Goal: Task Accomplishment & Management: Complete application form

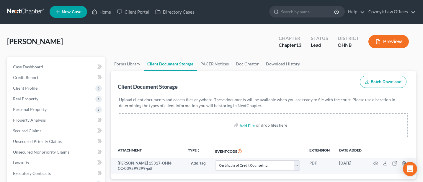
select select "5"
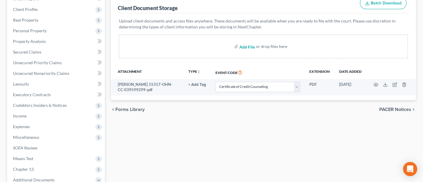
click at [247, 46] on input "file" at bounding box center [247, 46] width 14 height 11
type input "C:\fakepath\Income for filing.pdf"
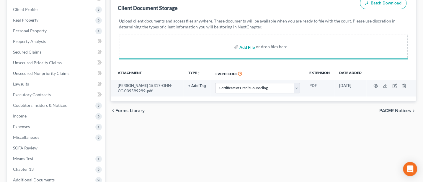
select select "5"
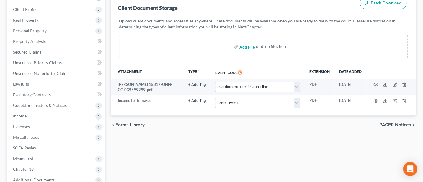
click at [249, 46] on input "file" at bounding box center [247, 46] width 14 height 11
type input "C:\fakepath\DecRe.pdf"
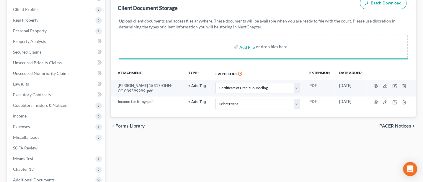
select select "5"
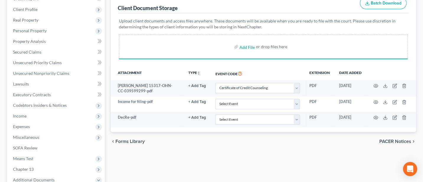
select select "5"
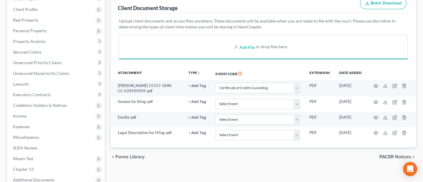
select select "5"
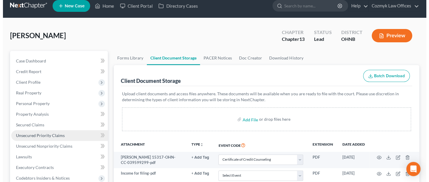
scroll to position [0, 0]
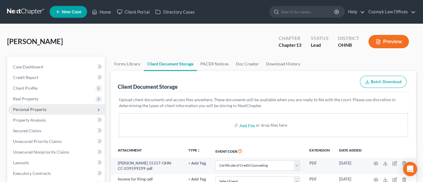
click at [31, 108] on span "Personal Property" at bounding box center [30, 109] width 34 height 5
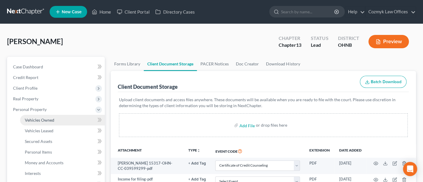
click at [34, 122] on link "Vehicles Owned" at bounding box center [62, 120] width 85 height 11
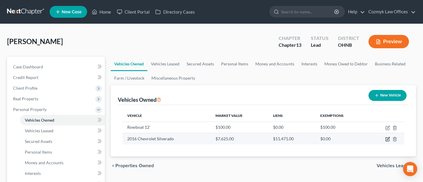
click at [387, 138] on icon "button" at bounding box center [388, 138] width 3 height 3
select select "0"
select select "10"
select select "0"
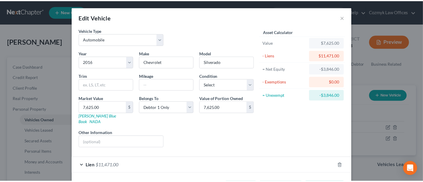
scroll to position [17, 0]
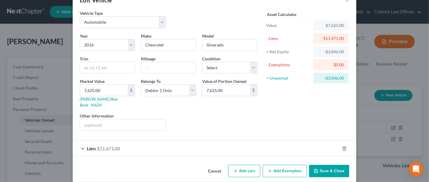
click at [212, 165] on button "Cancel" at bounding box center [214, 171] width 22 height 12
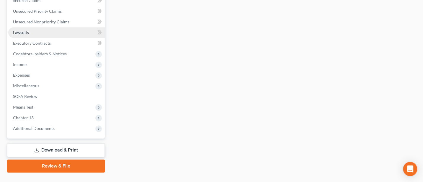
scroll to position [248, 0]
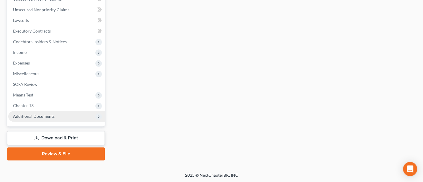
click at [39, 114] on span "Additional Documents" at bounding box center [34, 115] width 42 height 5
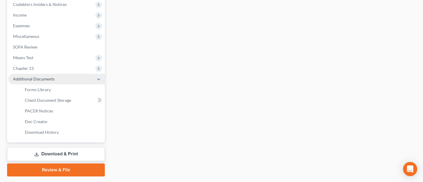
scroll to position [142, 0]
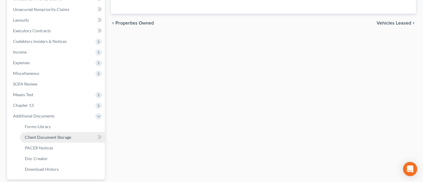
click at [48, 136] on span "Client Document Storage" at bounding box center [48, 136] width 46 height 5
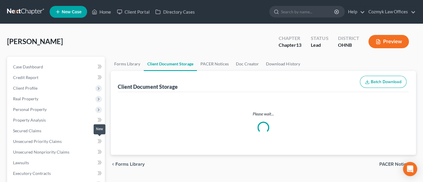
select select "5"
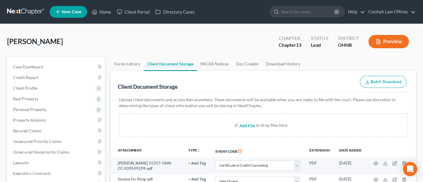
click at [245, 122] on input "file" at bounding box center [247, 125] width 14 height 11
type input "C:\fakepath\Original Plan.pdf"
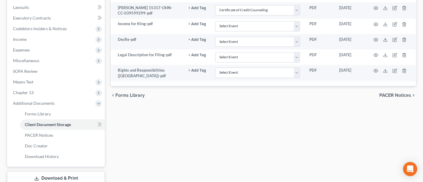
scroll to position [157, 0]
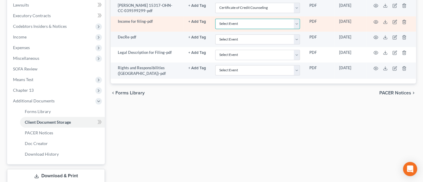
click at [298, 22] on select "Select Event 20 Largest Unsecured Creditors Amended List of Creditors (Fee) Ame…" at bounding box center [257, 24] width 85 height 10
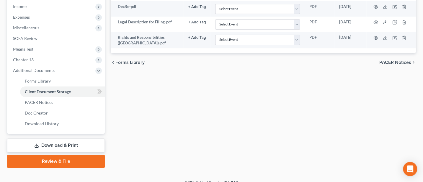
select select "5"
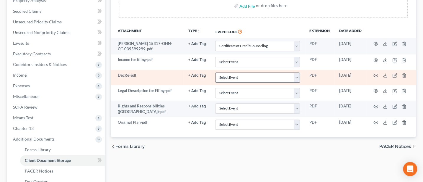
scroll to position [117, 0]
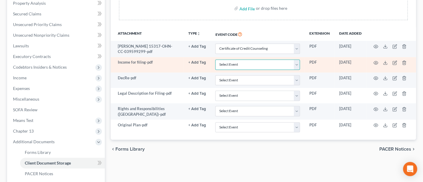
click at [299, 64] on select "Select Event 20 Largest Unsecured Creditors Amended List of Creditors (Fee) Ame…" at bounding box center [257, 64] width 85 height 10
select select "20"
click at [215, 59] on select "Select Event 20 Largest Unsecured Creditors Amended List of Creditors (Fee) Ame…" at bounding box center [257, 64] width 85 height 10
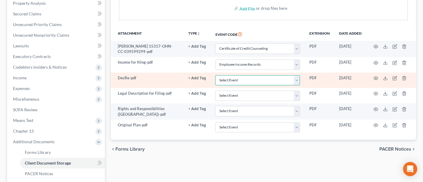
click at [297, 79] on select "Select Event 20 Largest Unsecured Creditors Amended List of Creditors (Fee) Ame…" at bounding box center [257, 80] width 85 height 10
select select "16"
click at [215, 75] on select "Select Event 20 Largest Unsecured Creditors Amended List of Creditors (Fee) Ame…" at bounding box center [257, 80] width 85 height 10
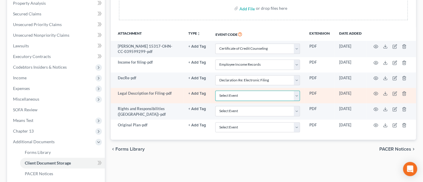
click at [296, 94] on select "Select Event 20 Largest Unsecured Creditors Amended List of Creditors (Fee) Ame…" at bounding box center [257, 95] width 85 height 10
select select "22"
click at [215, 90] on select "Select Event 20 Largest Unsecured Creditors Amended List of Creditors (Fee) Ame…" at bounding box center [257, 95] width 85 height 10
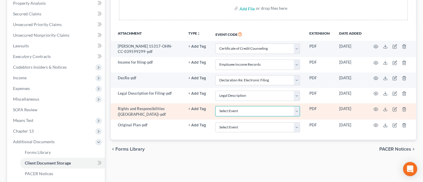
click at [297, 110] on select "Select Event 20 Largest Unsecured Creditors Amended List of Creditors (Fee) Ame…" at bounding box center [257, 111] width 85 height 10
select select "26"
click at [215, 106] on select "Select Event 20 Largest Unsecured Creditors Amended List of Creditors (Fee) Ame…" at bounding box center [257, 111] width 85 height 10
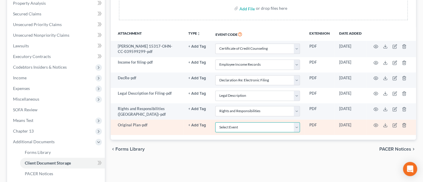
click at [297, 126] on select "Select Event 20 Largest Unsecured Creditors Amended List of Creditors (Fee) Ame…" at bounding box center [257, 127] width 85 height 10
select select "11"
click at [215, 122] on select "Select Event 20 Largest Unsecured Creditors Amended List of Creditors (Fee) Ame…" at bounding box center [257, 127] width 85 height 10
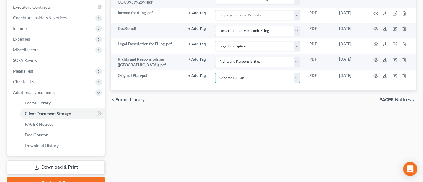
scroll to position [195, 0]
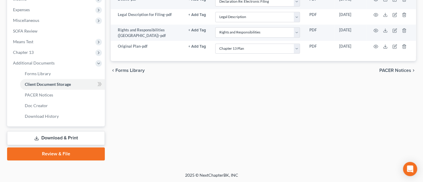
click at [77, 153] on link "Review & File" at bounding box center [56, 153] width 98 height 13
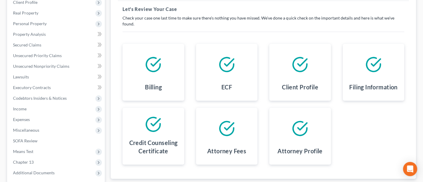
scroll to position [142, 0]
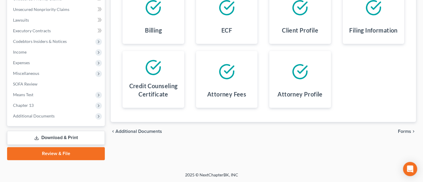
click at [407, 129] on span "Forms" at bounding box center [404, 131] width 13 height 5
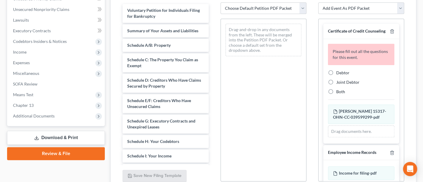
click at [337, 76] on label "Debtor" at bounding box center [343, 73] width 13 height 6
click at [339, 74] on input "Debtor" at bounding box center [341, 72] width 4 height 4
radio input "true"
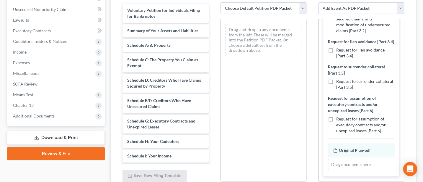
scroll to position [0, 0]
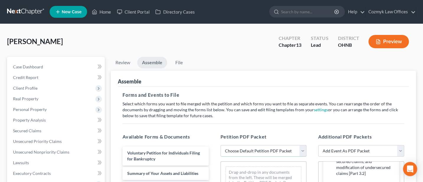
click at [279, 152] on select "Choose Default Petition PDF Packet Complete Bankruptcy Petition (all forms and …" at bounding box center [264, 151] width 86 height 12
select select "0"
click at [221, 145] on select "Choose Default Petition PDF Packet Complete Bankruptcy Petition (all forms and …" at bounding box center [264, 151] width 86 height 12
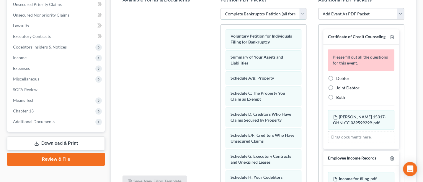
scroll to position [116, 0]
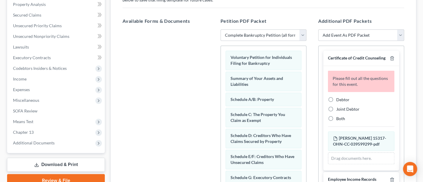
click at [337, 103] on label "Debtor" at bounding box center [343, 100] width 13 height 6
click at [339, 100] on input "Debtor" at bounding box center [341, 99] width 4 height 4
radio input "true"
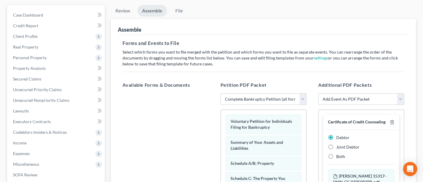
scroll to position [0, 0]
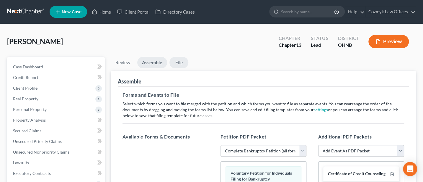
click at [180, 61] on link "File" at bounding box center [179, 63] width 19 height 12
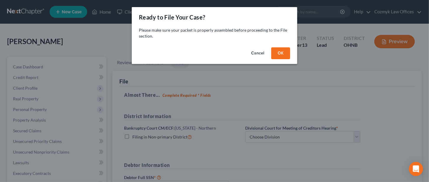
click at [285, 55] on button "OK" at bounding box center [280, 53] width 19 height 12
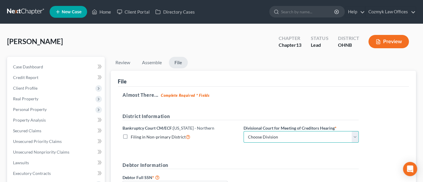
click at [277, 137] on select "Choose Division Akron [GEOGRAPHIC_DATA] [GEOGRAPHIC_DATA] [GEOGRAPHIC_DATA] [GE…" at bounding box center [301, 137] width 115 height 12
select select "0"
click at [244, 131] on select "Choose Division Akron [GEOGRAPHIC_DATA] [GEOGRAPHIC_DATA] [GEOGRAPHIC_DATA] [GE…" at bounding box center [301, 137] width 115 height 12
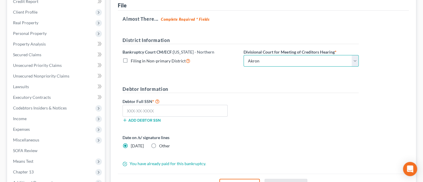
scroll to position [79, 0]
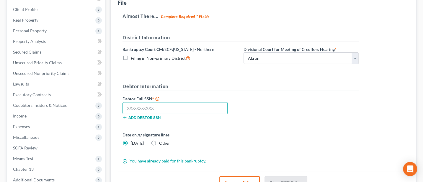
click at [131, 107] on input "text" at bounding box center [175, 108] width 105 height 12
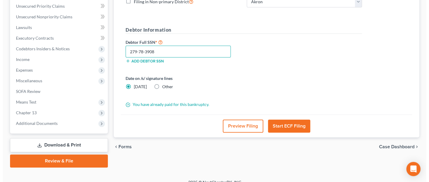
scroll to position [142, 0]
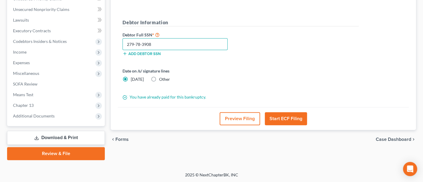
type input "279-78-3908"
click at [159, 79] on label "Other" at bounding box center [164, 79] width 11 height 6
click at [162, 79] on input "Other" at bounding box center [164, 78] width 4 height 4
radio input "true"
radio input "false"
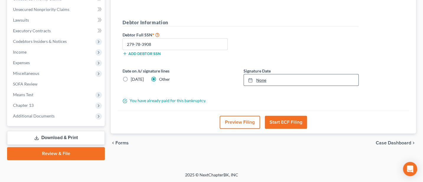
type input "[DATE]"
click at [262, 78] on link "None" at bounding box center [301, 79] width 115 height 11
click at [286, 120] on button "Start ECF Filing" at bounding box center [286, 122] width 42 height 13
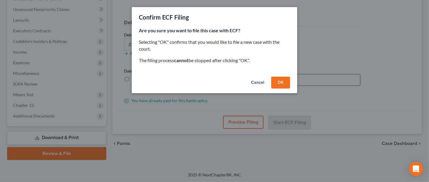
click at [281, 83] on button "OK" at bounding box center [280, 83] width 19 height 12
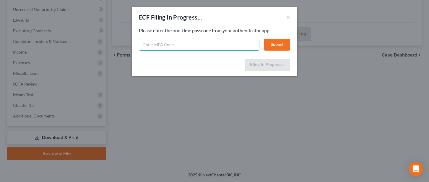
click at [157, 43] on input "text" at bounding box center [199, 45] width 121 height 12
type input "606939"
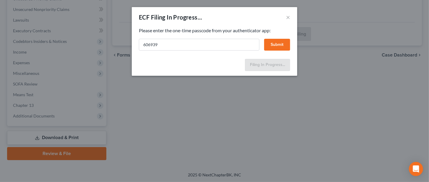
click at [276, 41] on button "Submit" at bounding box center [277, 45] width 26 height 12
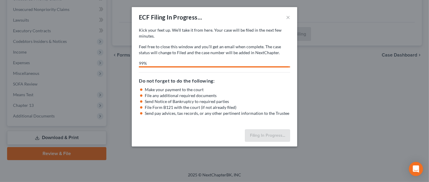
select select "0"
